Goal: Task Accomplishment & Management: Complete application form

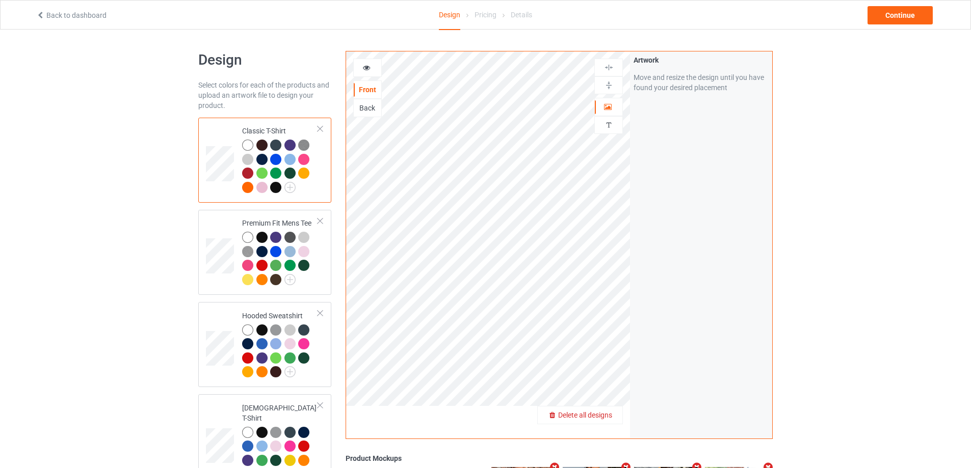
click at [611, 419] on span "Delete all designs" at bounding box center [585, 415] width 54 height 8
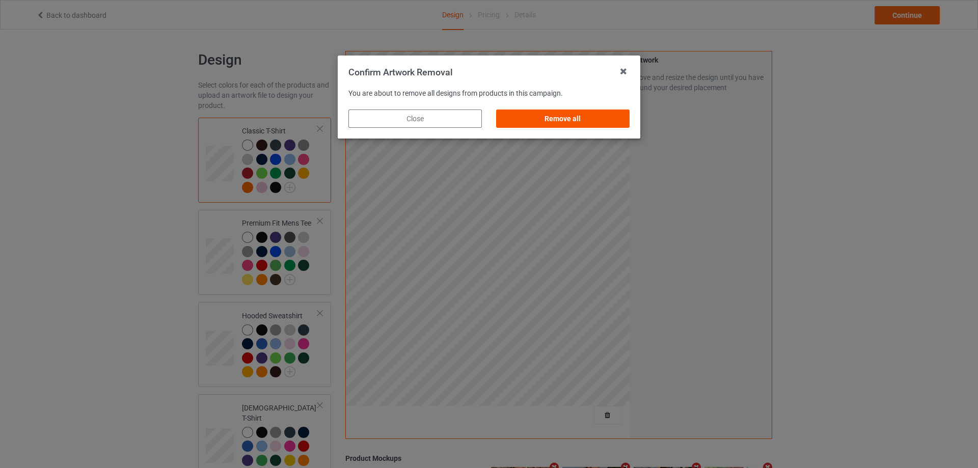
click at [616, 112] on div "Remove all" at bounding box center [563, 119] width 134 height 18
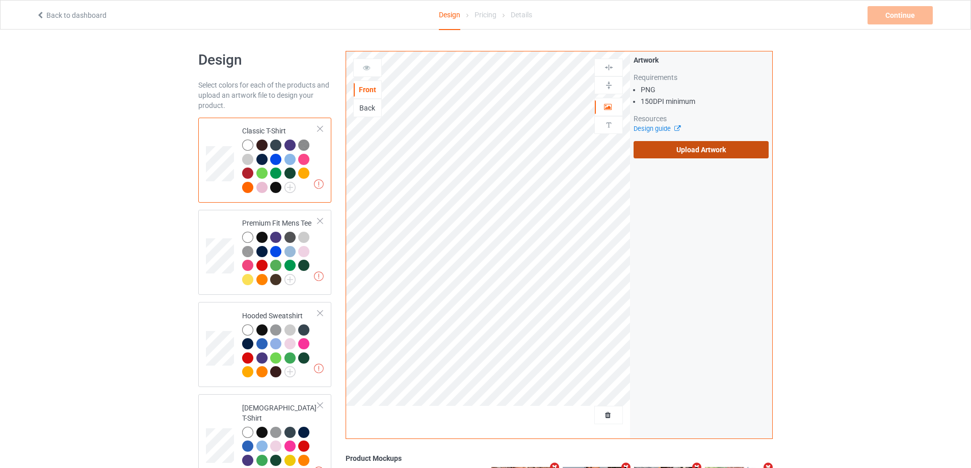
click at [713, 149] on label "Upload Artwork" at bounding box center [700, 149] width 135 height 17
click at [0, 0] on input "Upload Artwork" at bounding box center [0, 0] width 0 height 0
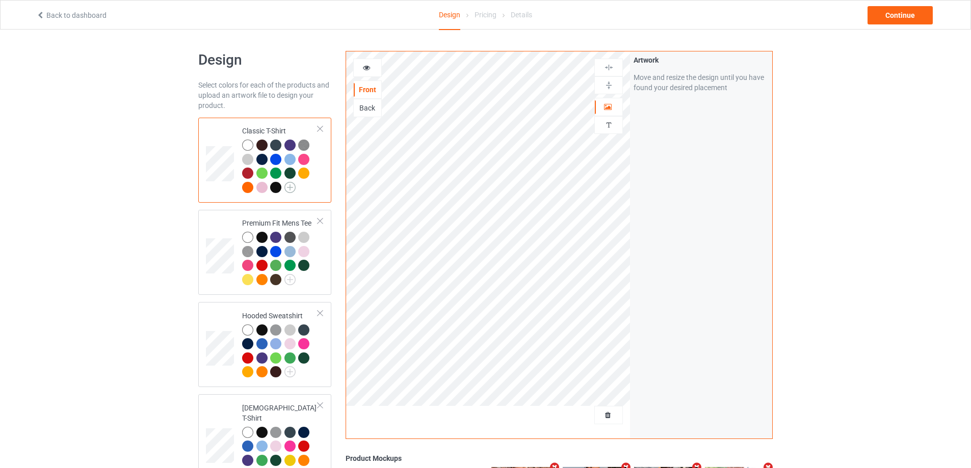
click at [291, 188] on img at bounding box center [289, 187] width 11 height 11
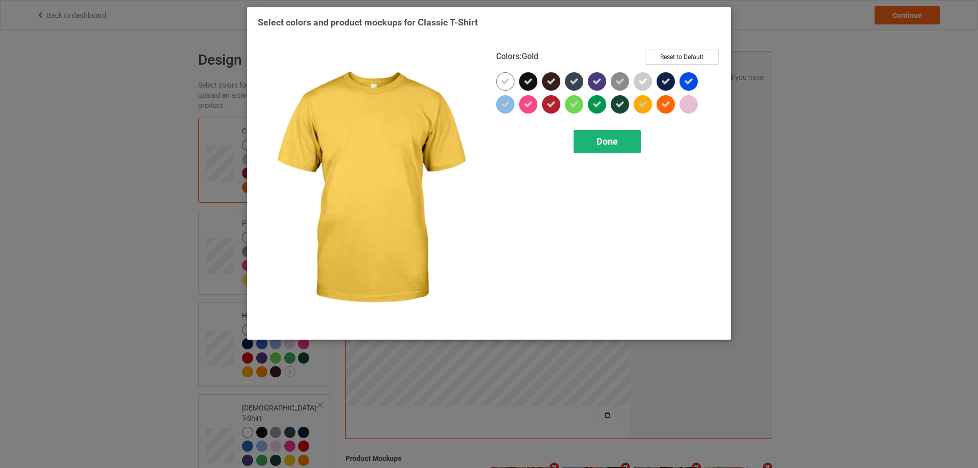
click at [620, 141] on div "Done" at bounding box center [607, 141] width 67 height 23
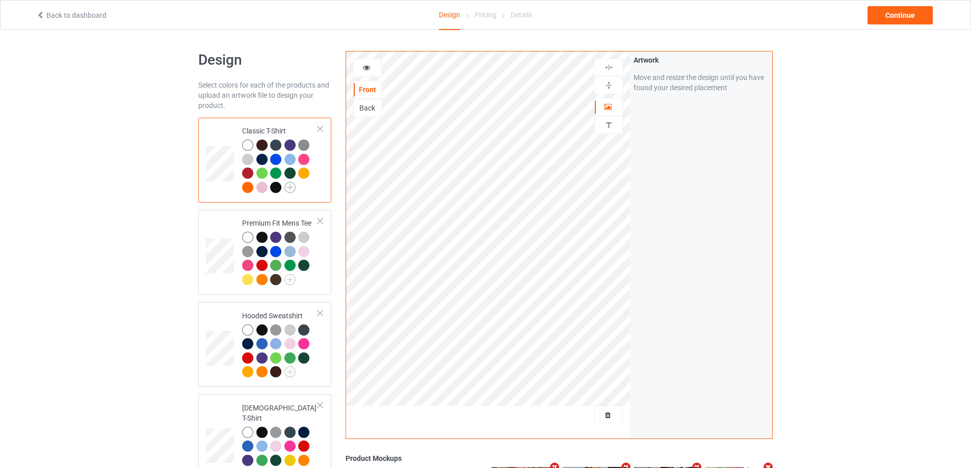
click at [290, 186] on img at bounding box center [289, 187] width 11 height 11
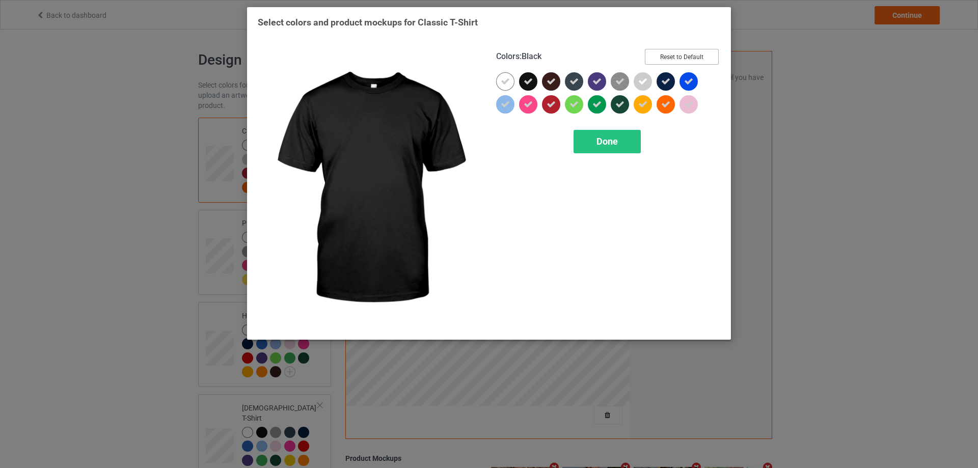
click at [678, 52] on button "Reset to Default" at bounding box center [682, 57] width 74 height 16
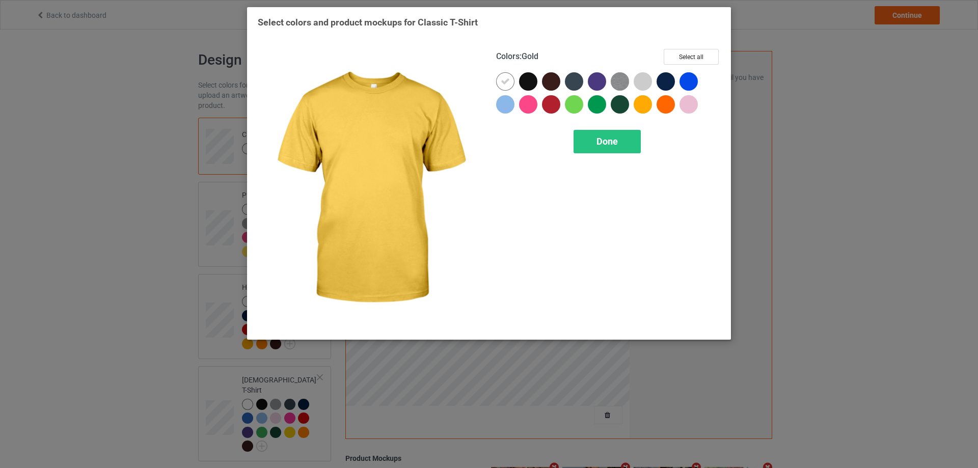
click at [644, 108] on div at bounding box center [643, 104] width 18 height 18
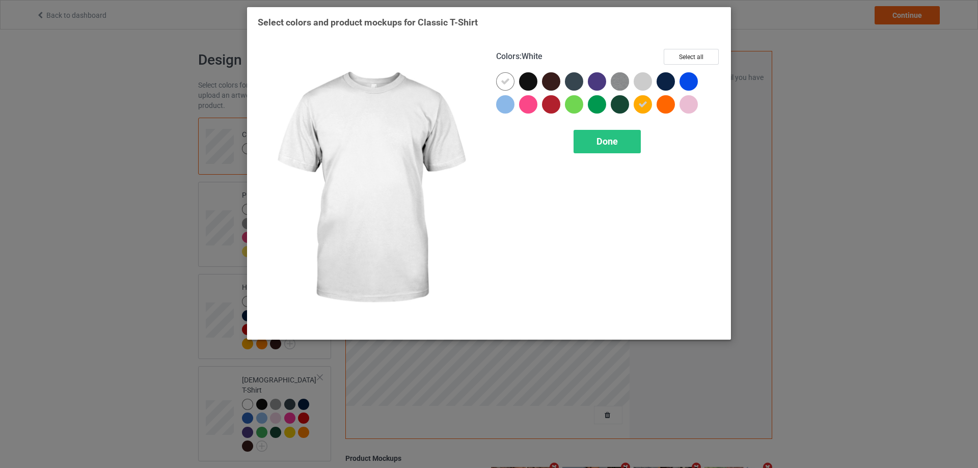
click at [510, 86] on icon at bounding box center [505, 81] width 9 height 9
click at [510, 86] on div at bounding box center [505, 81] width 18 height 18
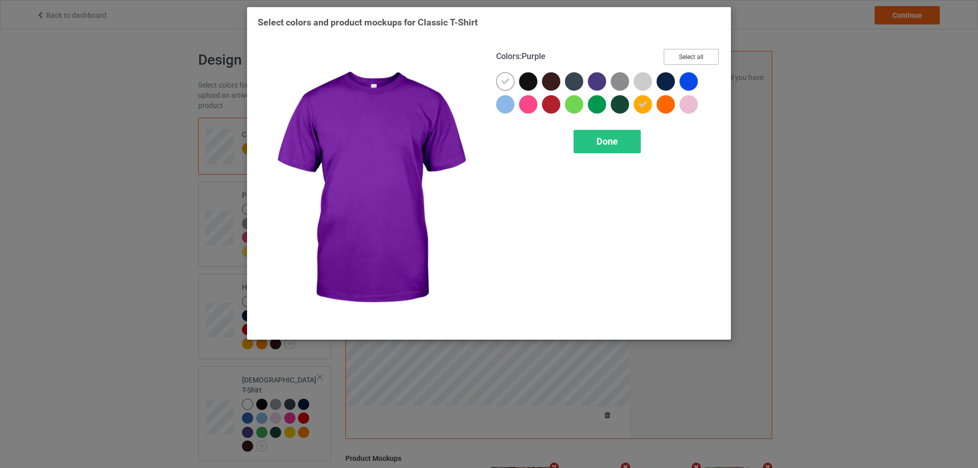
click at [703, 52] on button "Select all" at bounding box center [691, 57] width 55 height 16
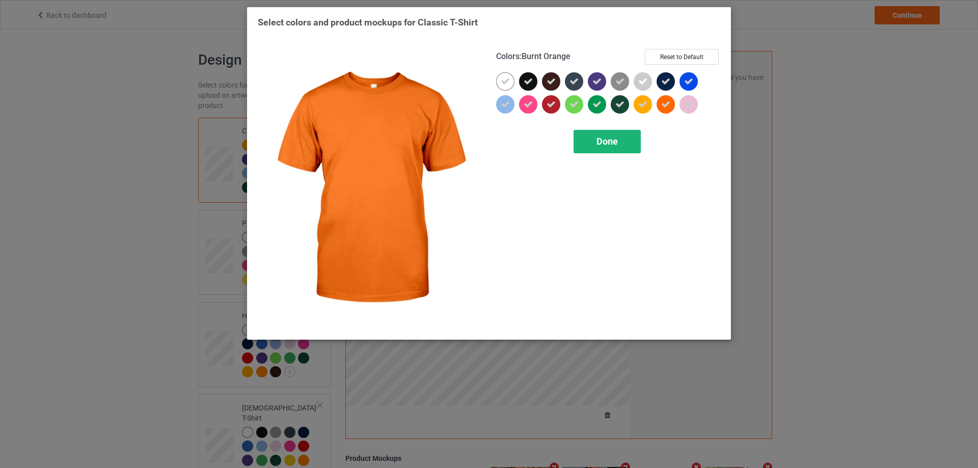
click at [616, 143] on span "Done" at bounding box center [607, 141] width 21 height 11
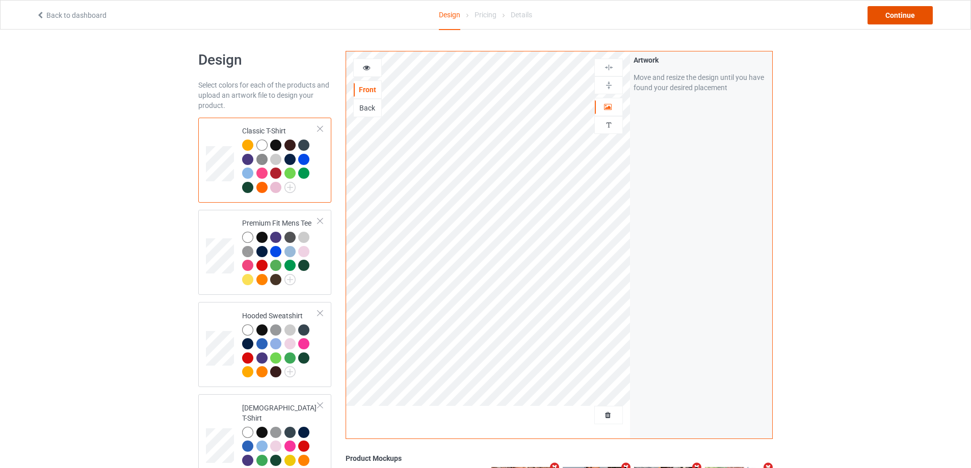
click at [895, 15] on div "Continue" at bounding box center [899, 15] width 65 height 18
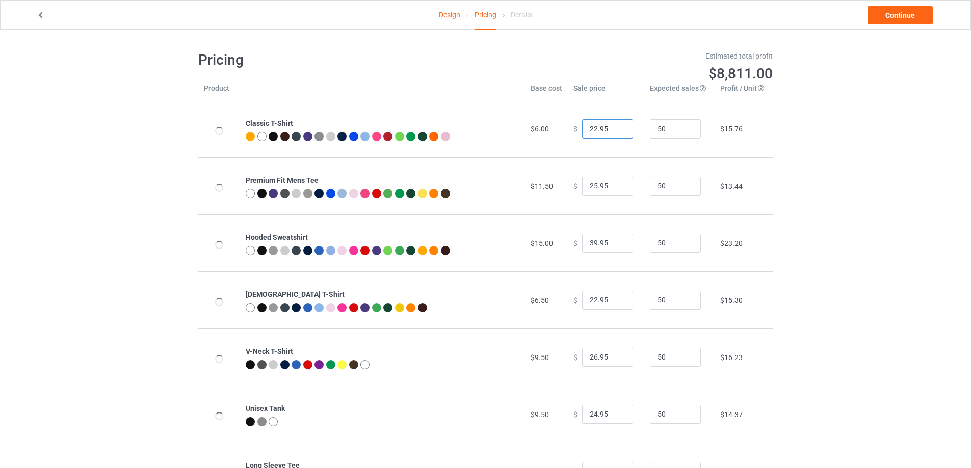
drag, startPoint x: 592, startPoint y: 130, endPoint x: 552, endPoint y: 130, distance: 39.2
click at [552, 130] on tr "Classic T-Shirt $6.00 $ 22.95 50 $15.76" at bounding box center [485, 128] width 574 height 57
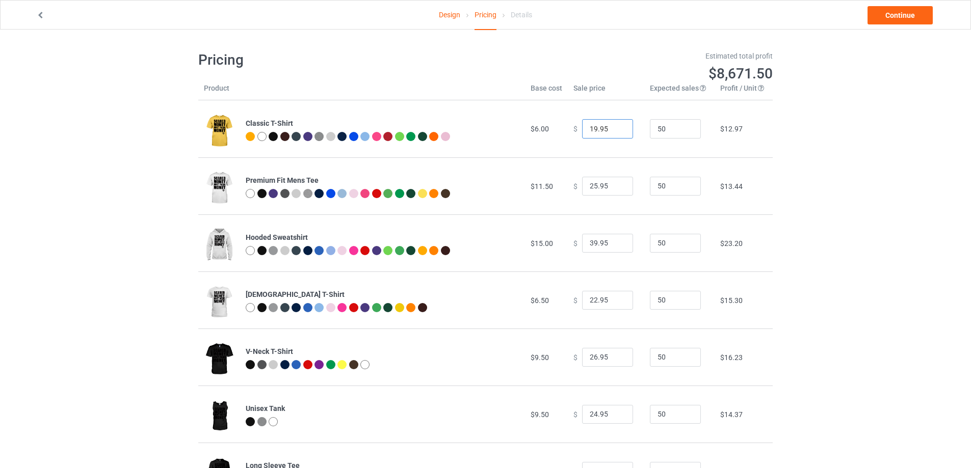
type input "19.95"
click at [908, 4] on div "Design Pricing Details Continue" at bounding box center [485, 15] width 913 height 29
click at [913, 13] on link "Continue" at bounding box center [899, 15] width 65 height 18
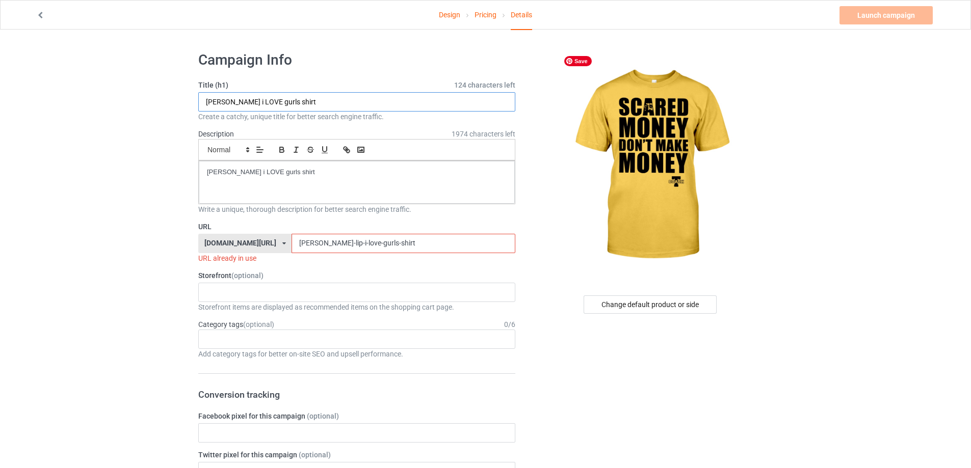
drag, startPoint x: 310, startPoint y: 99, endPoint x: 109, endPoint y: 75, distance: 202.7
paste input "[URL][DOMAIN_NAME][PERSON_NAME]"
drag, startPoint x: 313, startPoint y: 103, endPoint x: 490, endPoint y: 105, distance: 177.4
click at [490, 105] on input "[URL][DOMAIN_NAME][PERSON_NAME]" at bounding box center [356, 101] width 317 height 19
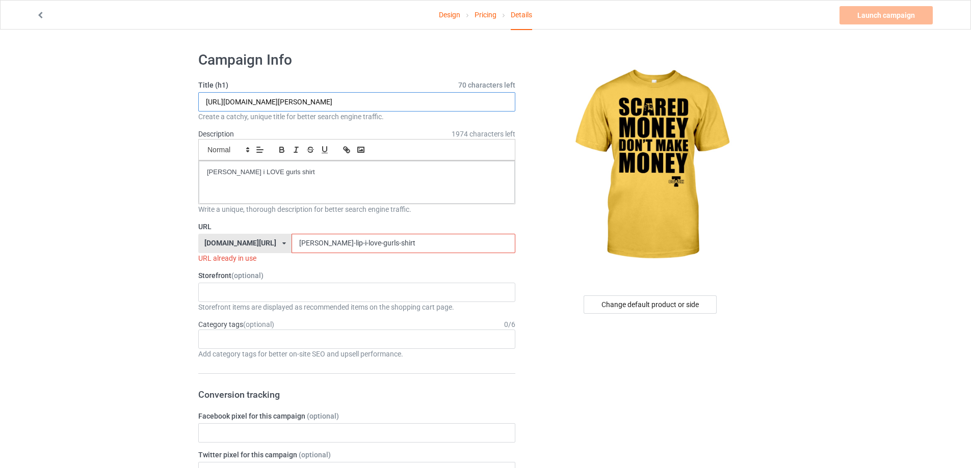
click at [442, 105] on input "[URL][DOMAIN_NAME][PERSON_NAME]" at bounding box center [356, 101] width 317 height 19
drag, startPoint x: 362, startPoint y: 102, endPoint x: 381, endPoint y: 105, distance: 18.7
click at [381, 105] on input "[URL][DOMAIN_NAME][PERSON_NAME]" at bounding box center [356, 101] width 317 height 19
drag, startPoint x: 360, startPoint y: 103, endPoint x: 439, endPoint y: 174, distance: 106.4
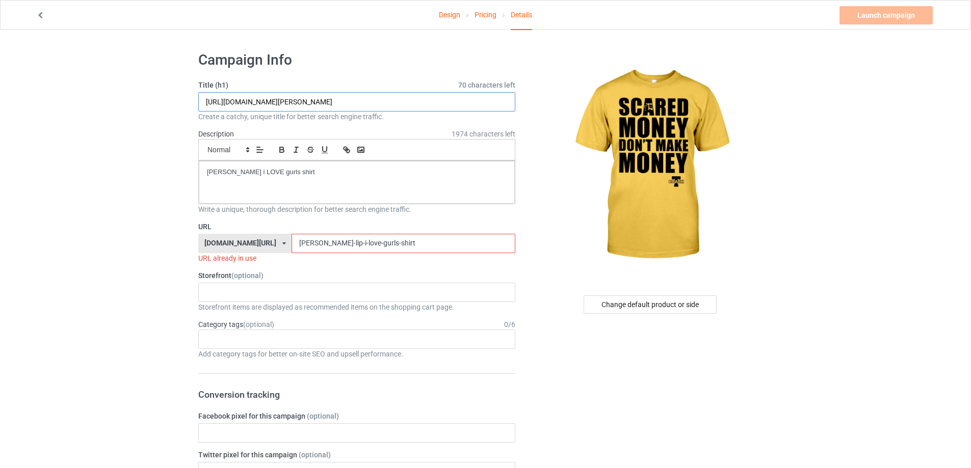
type input "[URL][DOMAIN_NAME][PERSON_NAME]"
drag, startPoint x: 373, startPoint y: 242, endPoint x: 139, endPoint y: 210, distance: 236.0
paste input "scared-money-dont-make-money"
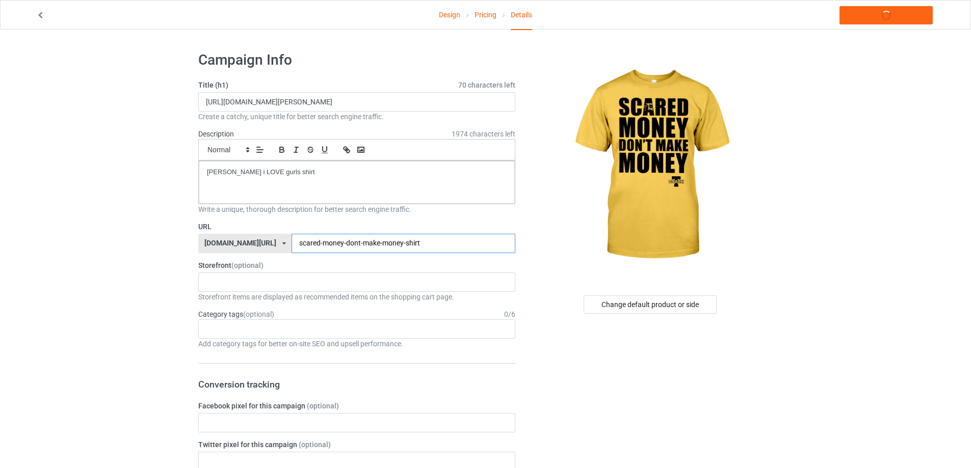
type input "scared-money-dont-make-money-shirt"
drag, startPoint x: 483, startPoint y: 98, endPoint x: 42, endPoint y: 42, distance: 444.4
paste input "Scared money don’t make money"
type input "Scared money don’t make money shirt"
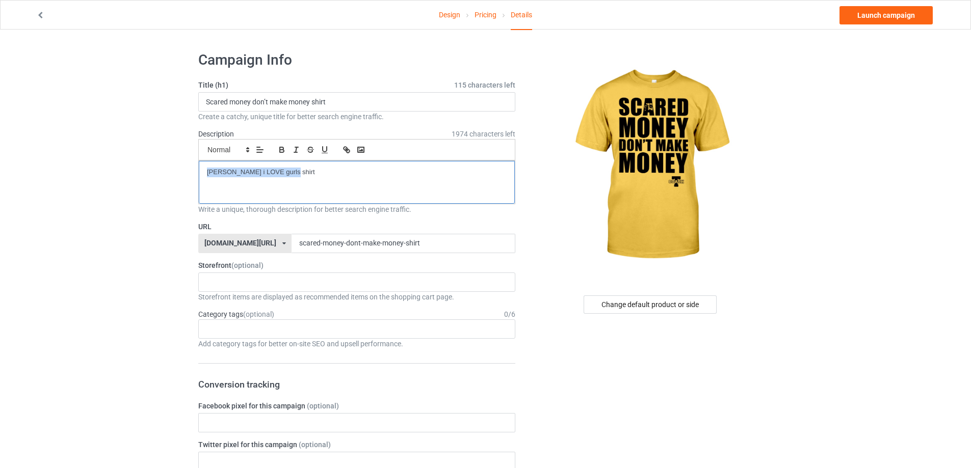
drag, startPoint x: 255, startPoint y: 170, endPoint x: 53, endPoint y: 150, distance: 203.3
click at [899, 19] on link "Launch campaign" at bounding box center [885, 15] width 93 height 18
